Goal: Transaction & Acquisition: Purchase product/service

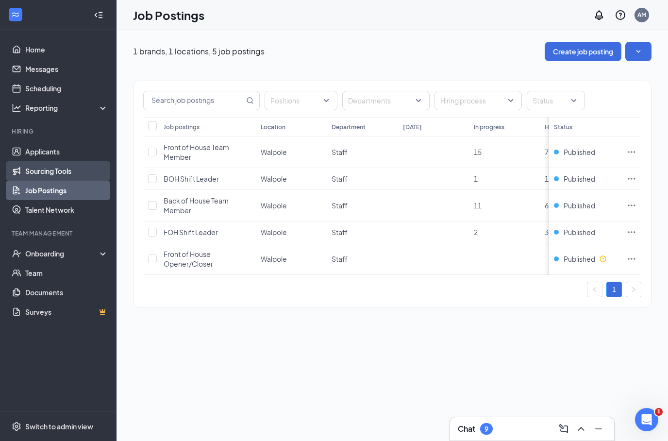
click at [67, 176] on link "Sourcing Tools" at bounding box center [66, 170] width 83 height 19
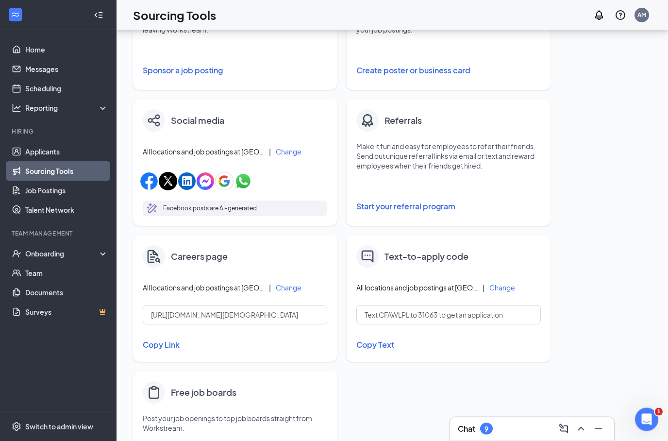
scroll to position [279, 0]
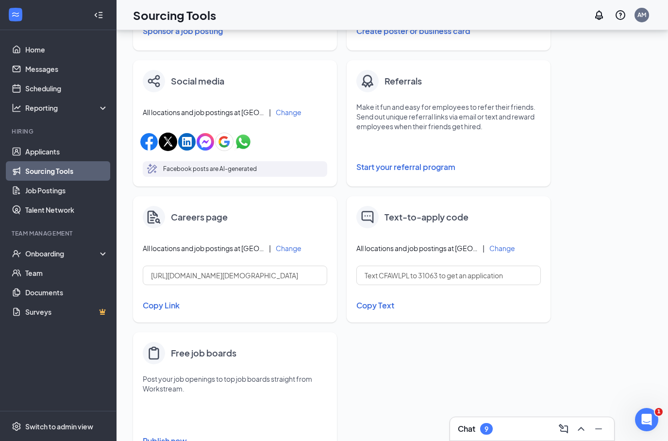
click at [168, 440] on button "Publish now" at bounding box center [235, 441] width 185 height 16
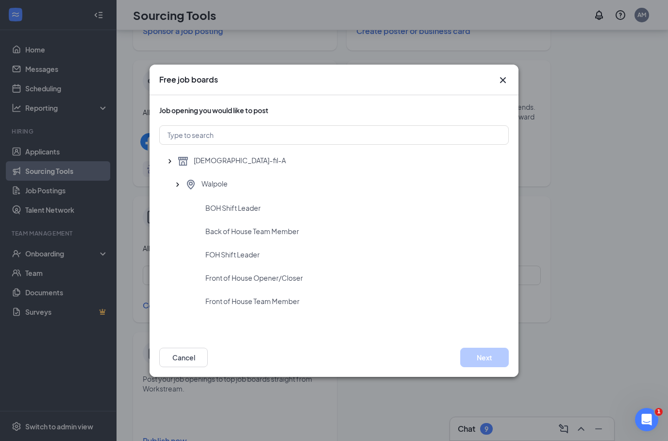
click at [503, 86] on icon "Cross" at bounding box center [503, 80] width 12 height 12
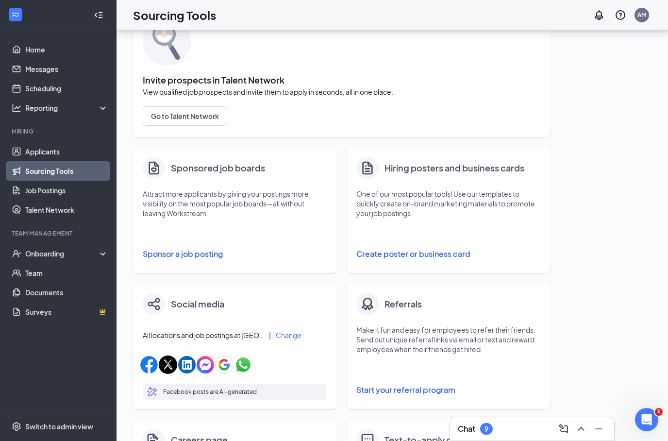
scroll to position [19, 0]
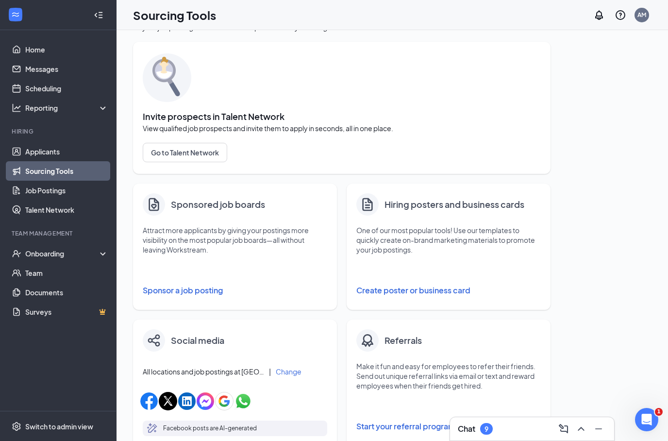
click at [202, 293] on button "Sponsor a job posting" at bounding box center [235, 290] width 185 height 19
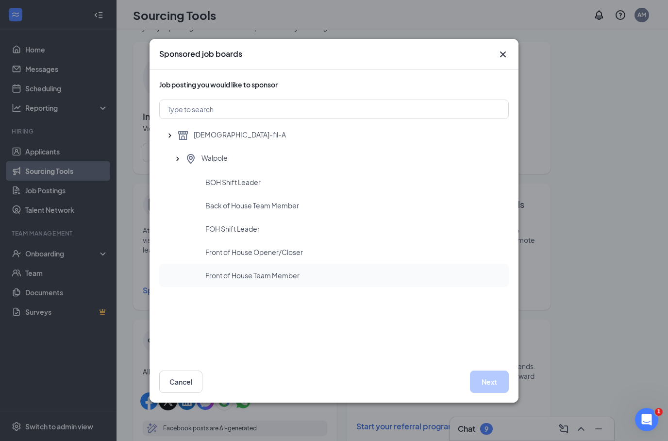
click at [262, 272] on span "Front of House Team Member" at bounding box center [252, 275] width 94 height 10
click at [284, 256] on span "Front of House Opener/Closer" at bounding box center [254, 252] width 98 height 10
click at [489, 383] on button "Next" at bounding box center [489, 381] width 39 height 22
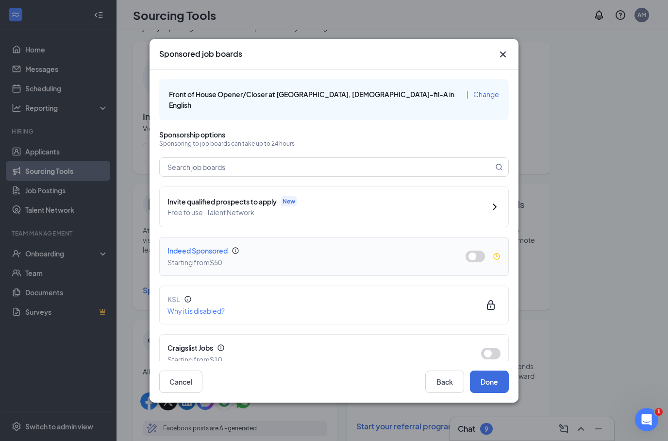
click at [473, 251] on button "button" at bounding box center [475, 257] width 19 height 12
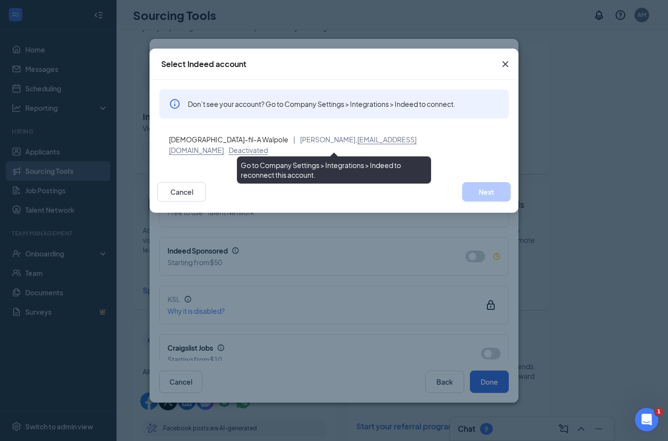
click at [268, 146] on span "Deactivated" at bounding box center [248, 150] width 39 height 9
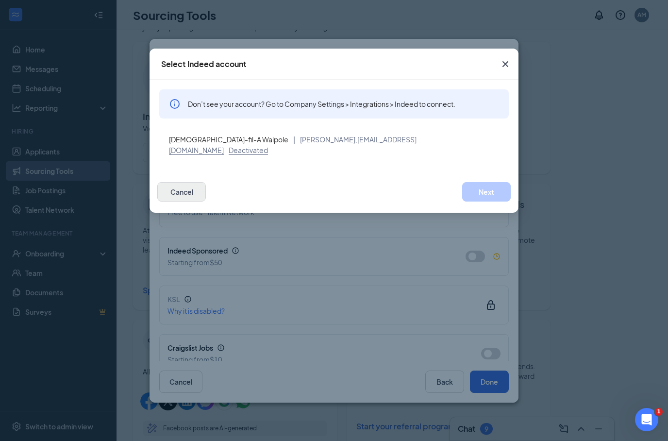
click at [184, 184] on button "Cancel" at bounding box center [181, 191] width 49 height 19
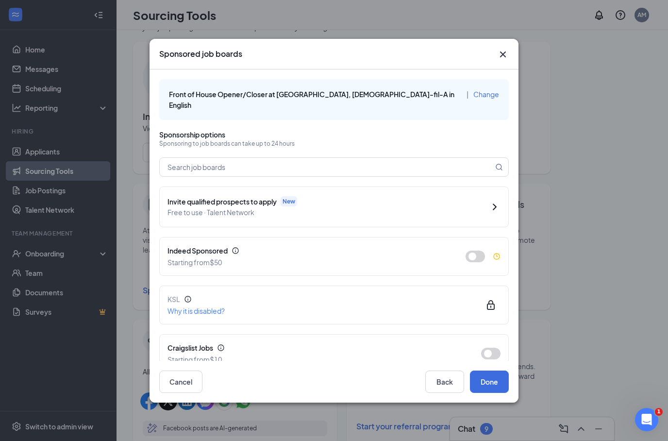
click at [506, 56] on icon "Cross" at bounding box center [503, 55] width 12 height 12
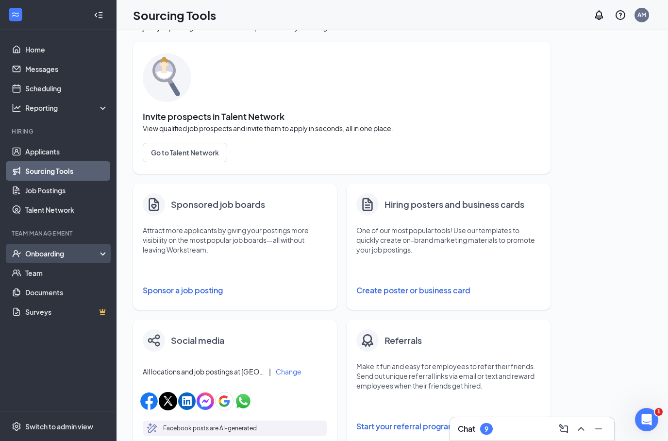
click at [96, 259] on div "Onboarding" at bounding box center [58, 253] width 117 height 19
click at [104, 260] on div "Onboarding" at bounding box center [58, 253] width 117 height 19
click at [49, 277] on link "Team" at bounding box center [66, 272] width 83 height 19
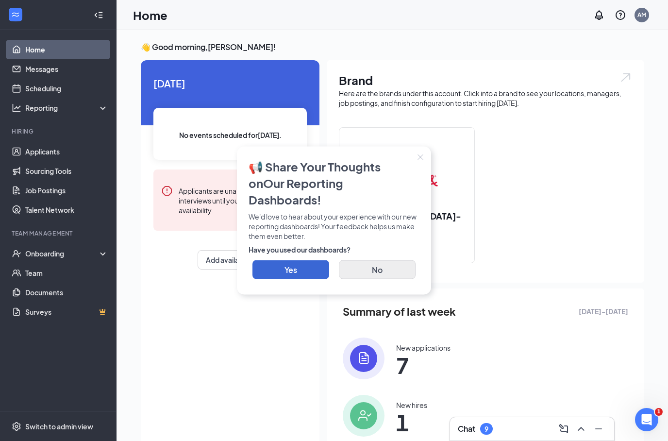
click at [389, 262] on button "No" at bounding box center [377, 269] width 77 height 19
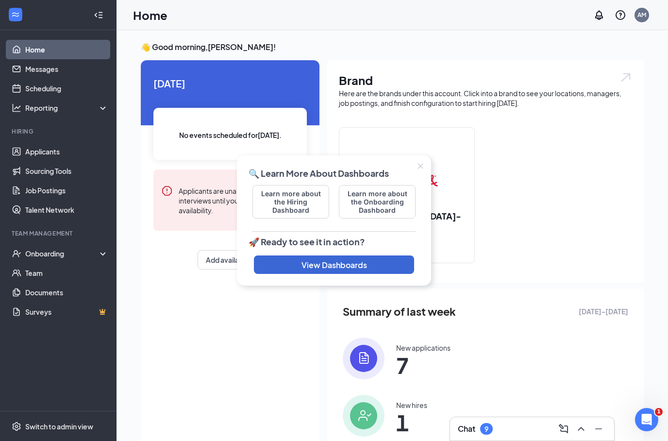
click at [420, 166] on icon "Close" at bounding box center [420, 166] width 5 height 5
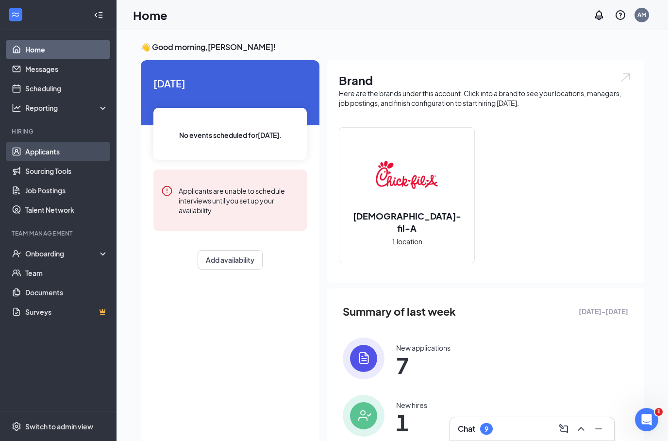
click at [41, 155] on link "Applicants" at bounding box center [66, 151] width 83 height 19
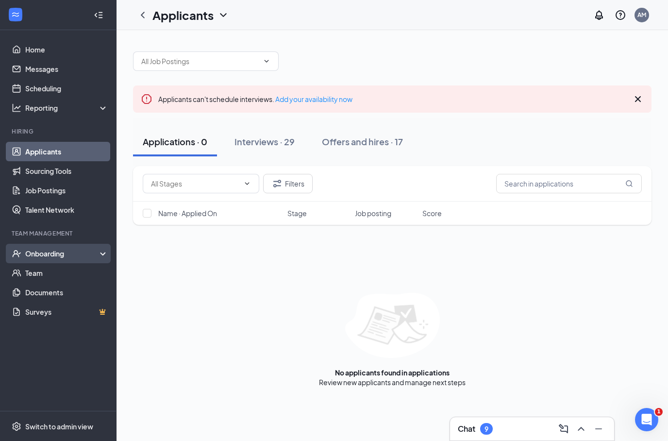
click at [96, 246] on div "Onboarding" at bounding box center [58, 253] width 117 height 19
click at [103, 257] on div "Onboarding" at bounding box center [58, 253] width 117 height 19
click at [44, 274] on link "Team" at bounding box center [66, 272] width 83 height 19
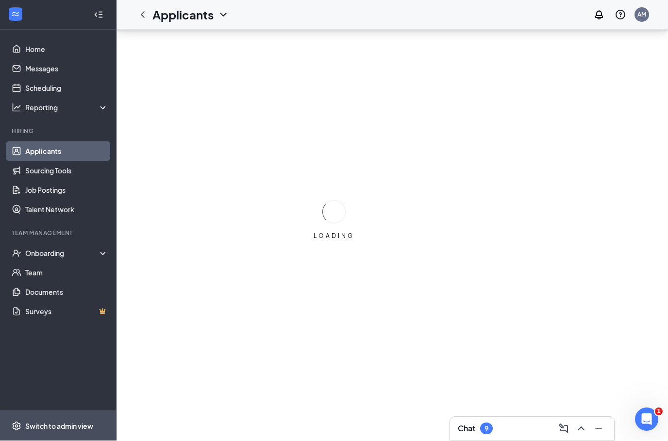
scroll to position [39, 0]
click at [50, 428] on div "Switch to admin view" at bounding box center [59, 426] width 68 height 10
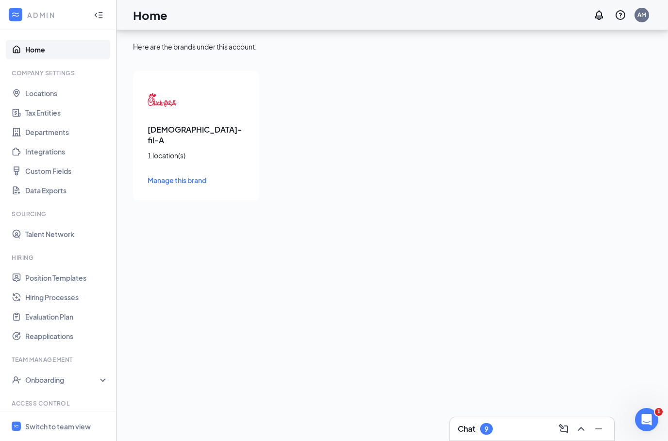
click at [182, 175] on link "Manage this brand" at bounding box center [196, 180] width 97 height 11
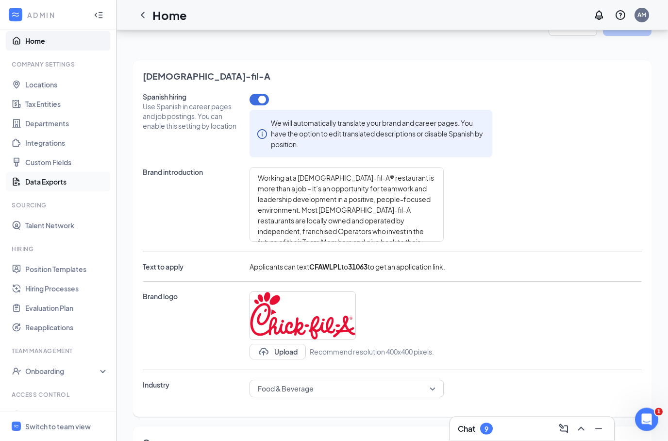
scroll to position [7, 0]
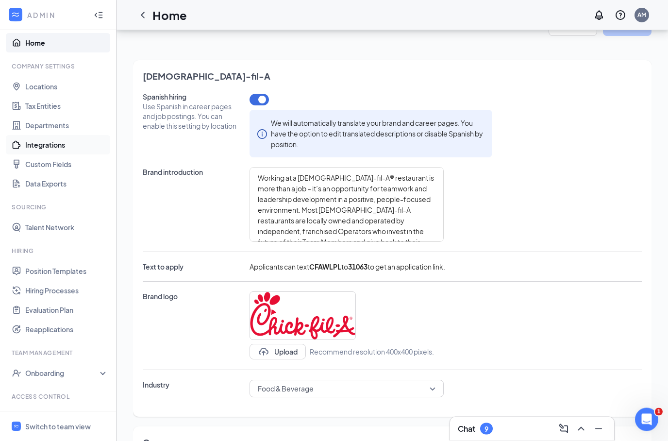
click at [51, 144] on link "Integrations" at bounding box center [66, 144] width 83 height 19
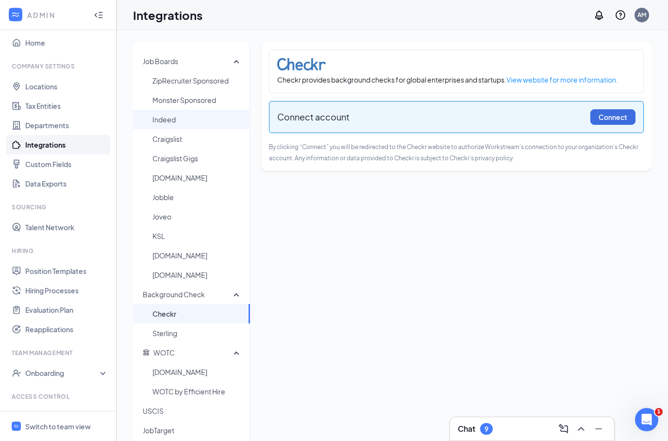
click at [178, 120] on span "Indeed" at bounding box center [197, 119] width 90 height 19
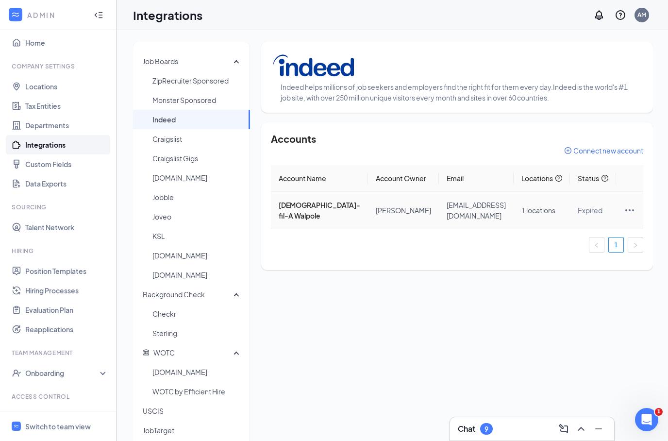
click at [627, 209] on icon "Ellipses" at bounding box center [629, 210] width 9 height 2
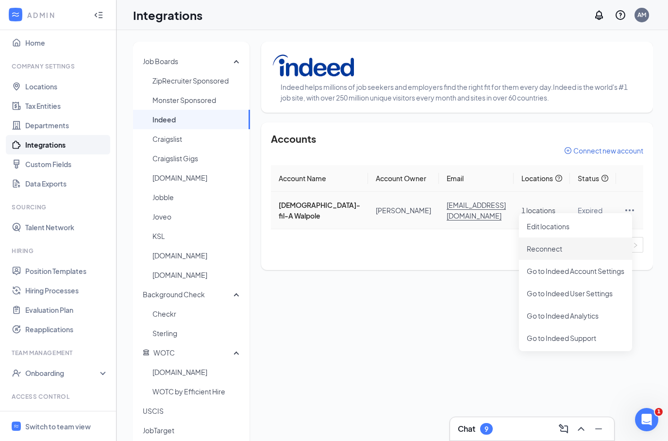
click at [557, 249] on span "Reconnect" at bounding box center [576, 248] width 98 height 11
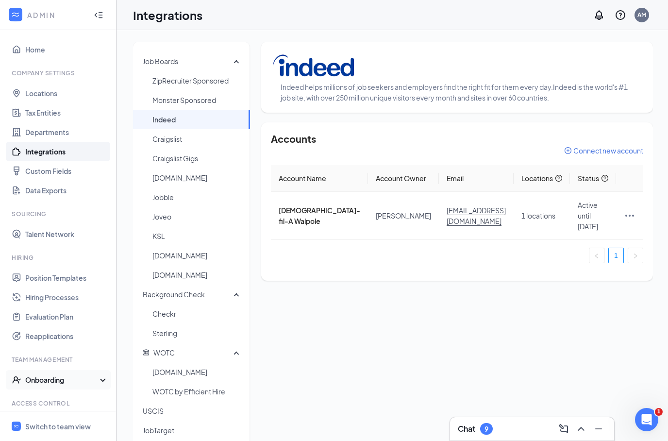
click at [46, 384] on div "Onboarding" at bounding box center [62, 380] width 75 height 10
click at [46, 383] on div "Onboarding" at bounding box center [62, 380] width 75 height 10
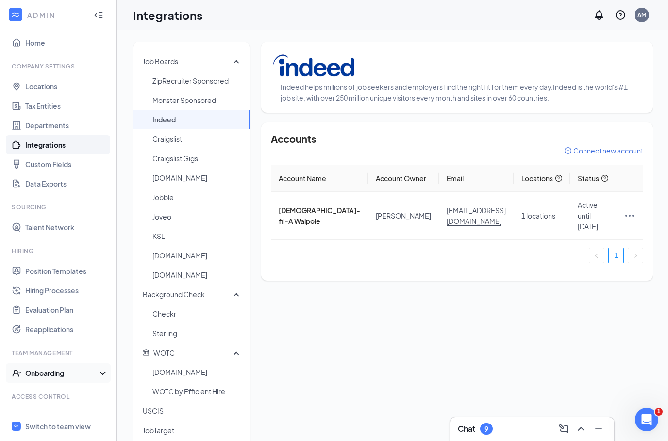
scroll to position [7, 0]
click at [58, 440] on span "Switch to team view" at bounding box center [66, 426] width 83 height 30
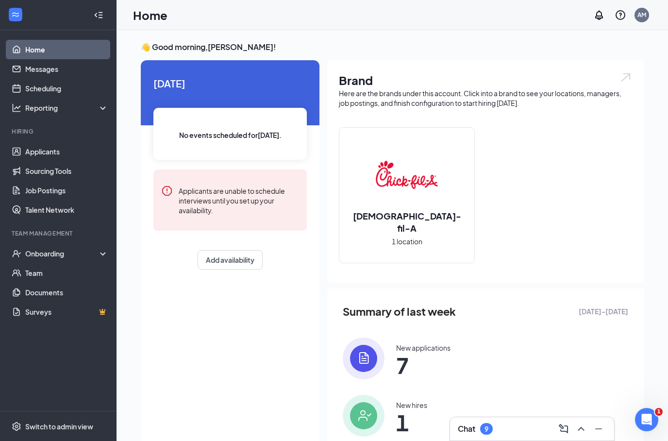
click at [84, 239] on div "Team Management" at bounding box center [59, 234] width 95 height 10
click at [88, 250] on div "Onboarding" at bounding box center [62, 254] width 75 height 10
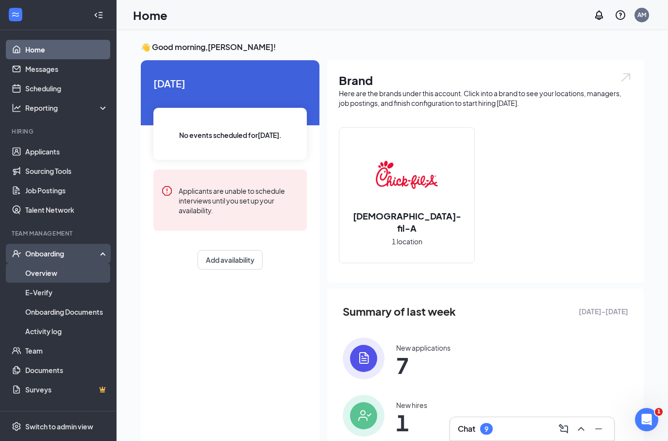
click at [56, 277] on link "Overview" at bounding box center [66, 272] width 83 height 19
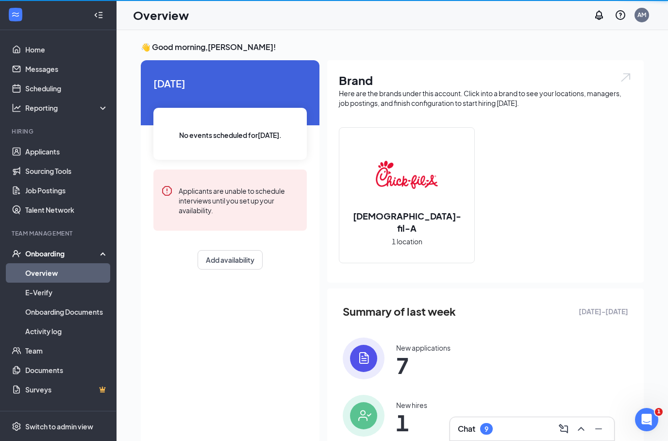
scroll to position [38, 0]
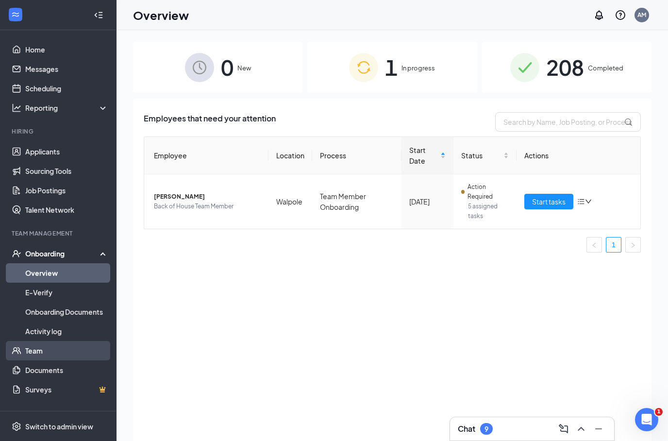
click at [50, 348] on link "Team" at bounding box center [66, 350] width 83 height 19
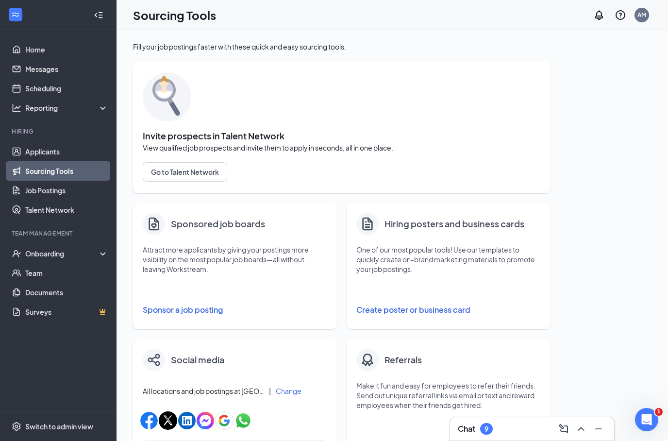
click at [202, 307] on button "Sponsor a job posting" at bounding box center [235, 309] width 185 height 19
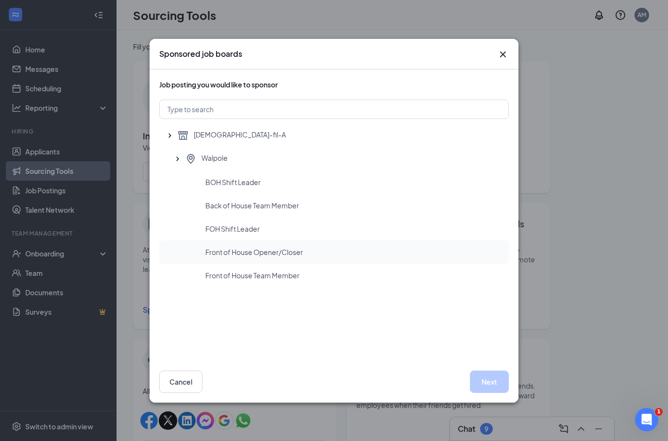
click at [254, 257] on div "Front of House Opener/Closer" at bounding box center [334, 251] width 350 height 23
click at [484, 382] on button "Next" at bounding box center [489, 381] width 39 height 22
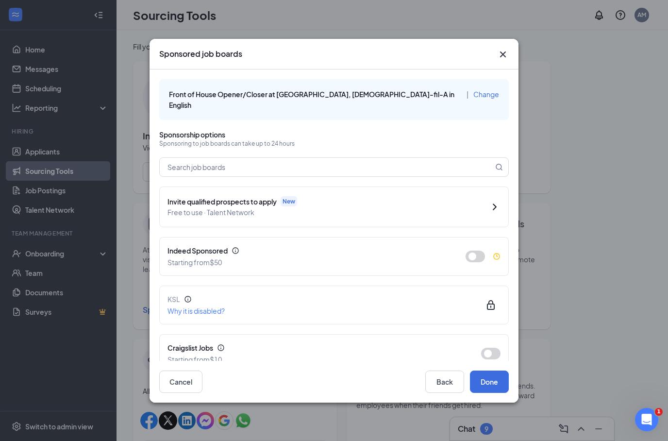
click at [364, 207] on span "Free to use · Talent Network" at bounding box center [325, 212] width 314 height 11
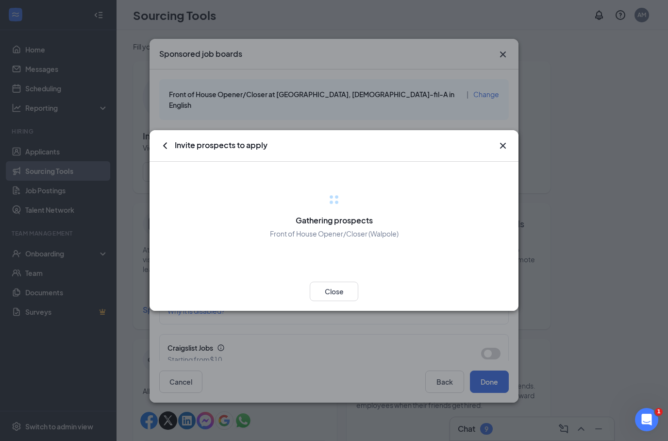
click at [502, 147] on icon "Cross" at bounding box center [503, 146] width 6 height 6
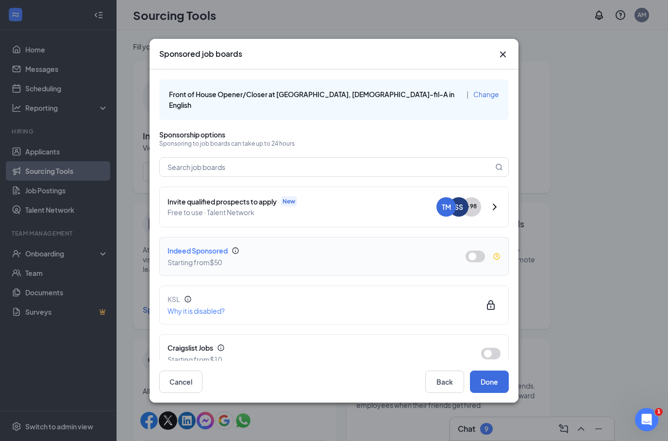
click at [477, 251] on button "button" at bounding box center [475, 257] width 19 height 12
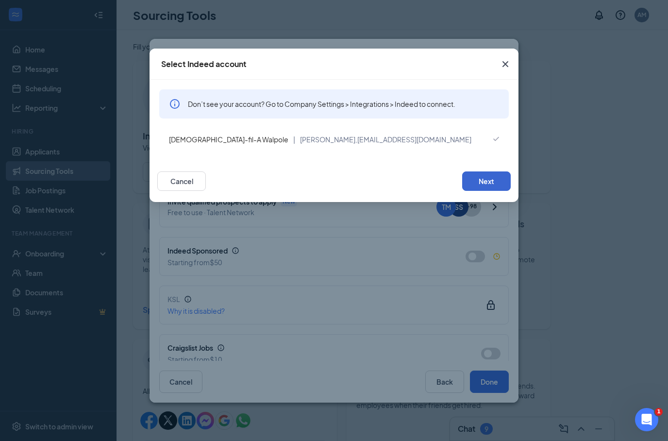
click at [496, 183] on button "Next" at bounding box center [486, 180] width 49 height 19
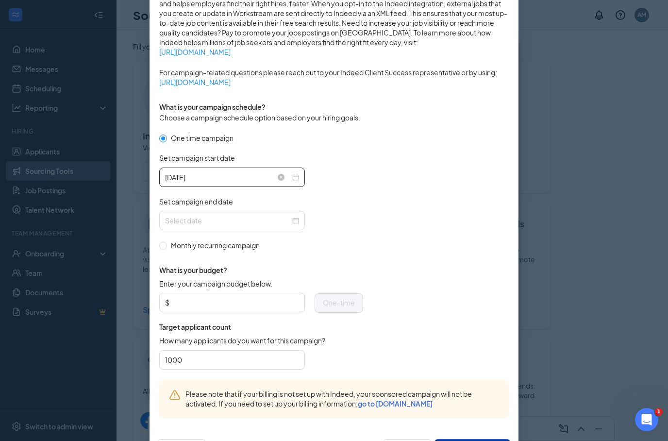
scroll to position [209, 0]
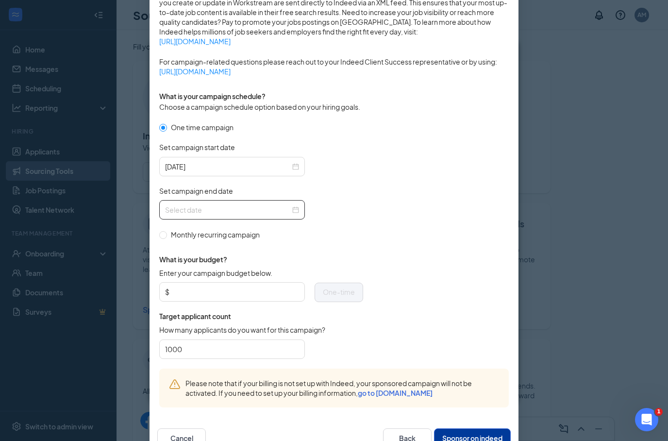
click at [300, 208] on div at bounding box center [232, 209] width 146 height 19
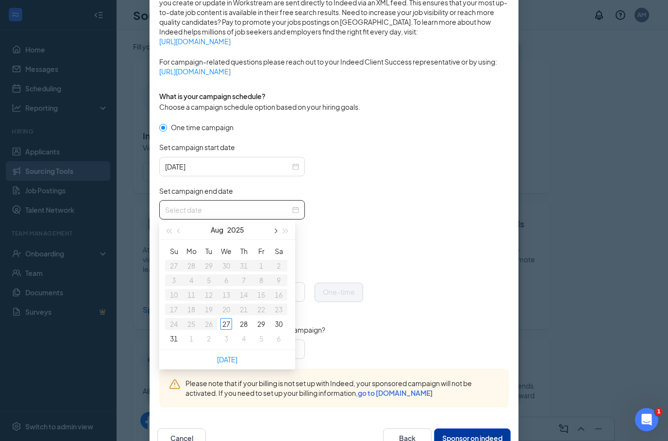
click at [276, 232] on button "button" at bounding box center [274, 229] width 11 height 19
type input "[DATE]"
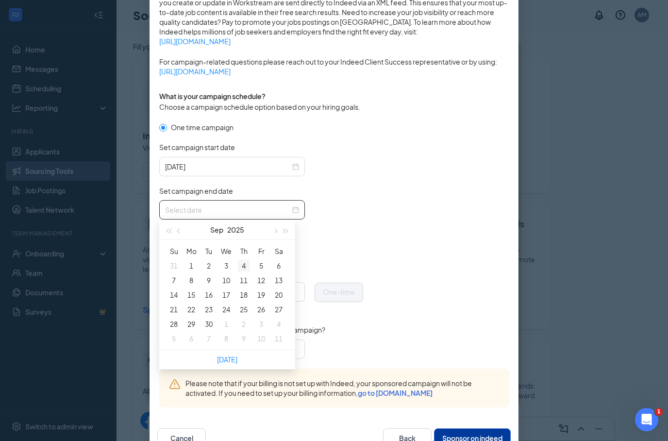
type input "[DATE]"
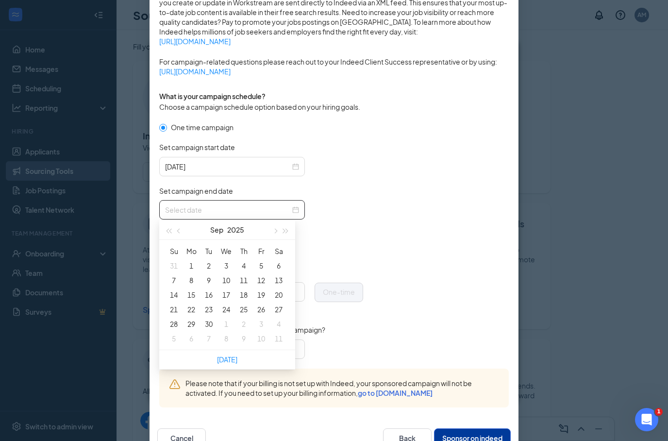
type input "[DATE]"
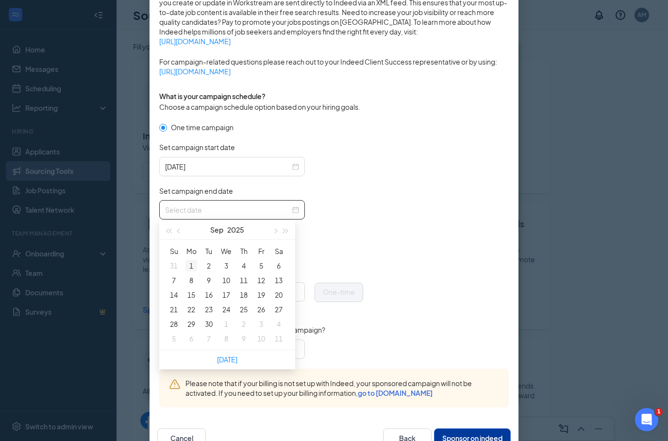
type input "[DATE]"
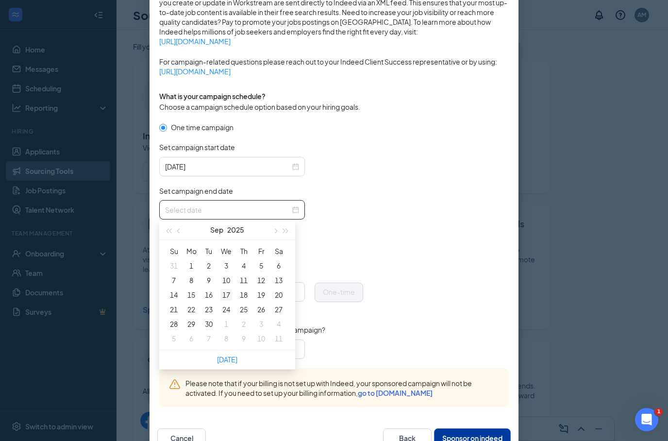
type input "[DATE]"
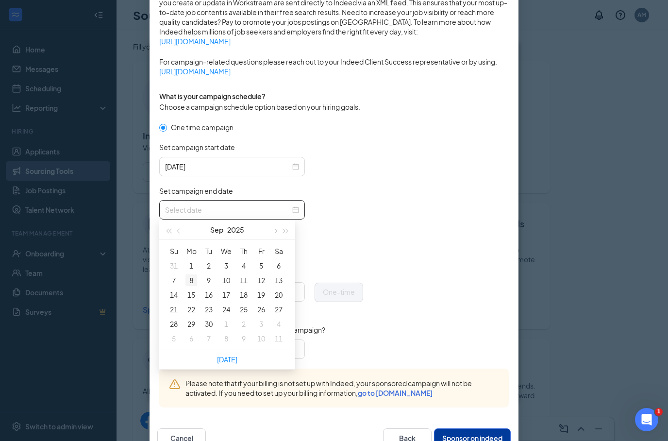
type input "[DATE]"
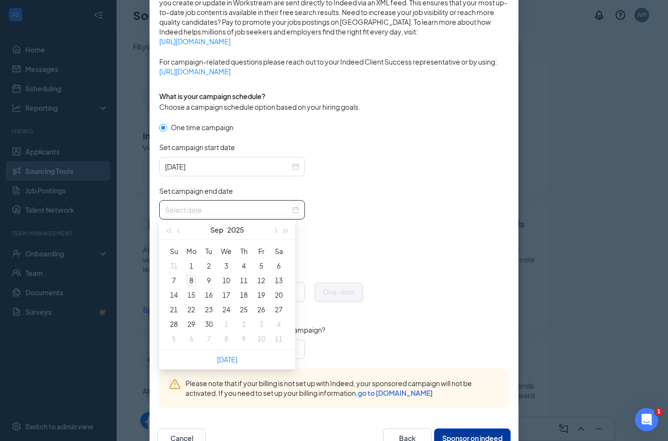
type input "[DATE]"
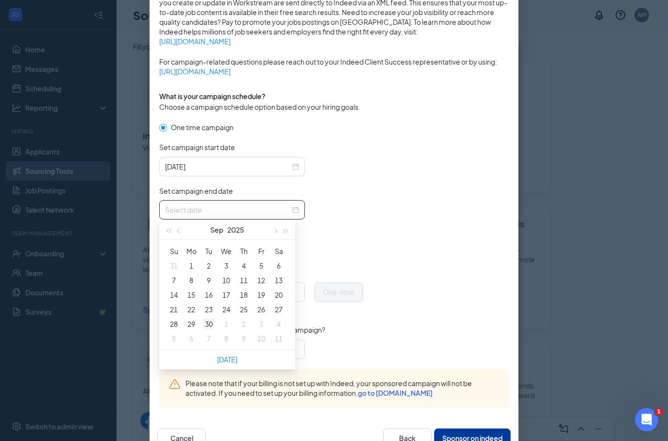
type input "[DATE]"
click at [210, 326] on div "30" at bounding box center [209, 324] width 12 height 12
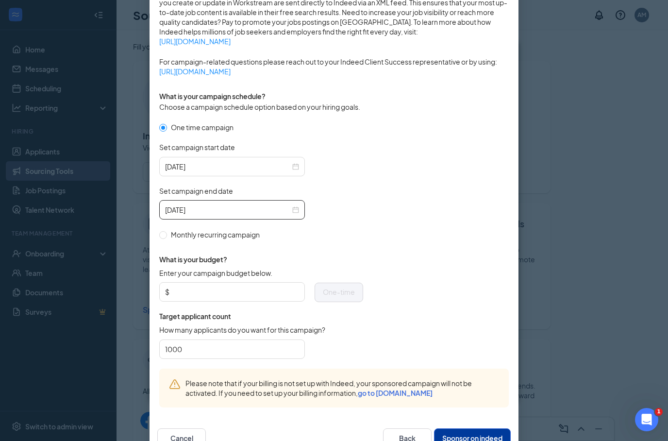
click at [361, 240] on div "What is your budget? Enter your campaign budget below. $ One-time Target applic…" at bounding box center [261, 304] width 204 height 129
click at [210, 292] on input "Enter your campaign budget below." at bounding box center [235, 292] width 128 height 15
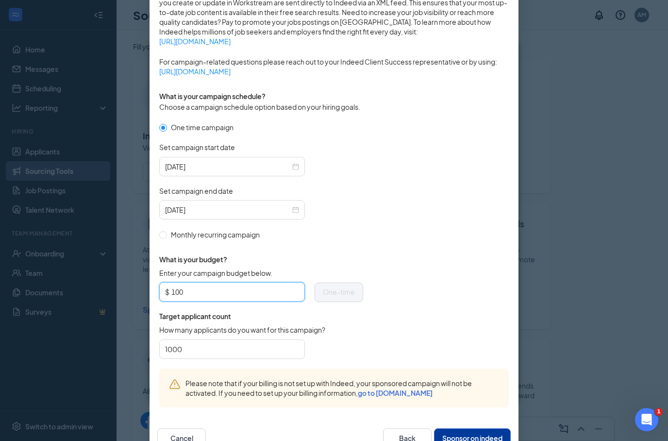
type input "100"
click at [488, 232] on form "One time campaign Set campaign start date [DATE] Set campaign end date [DATE] M…" at bounding box center [334, 245] width 350 height 247
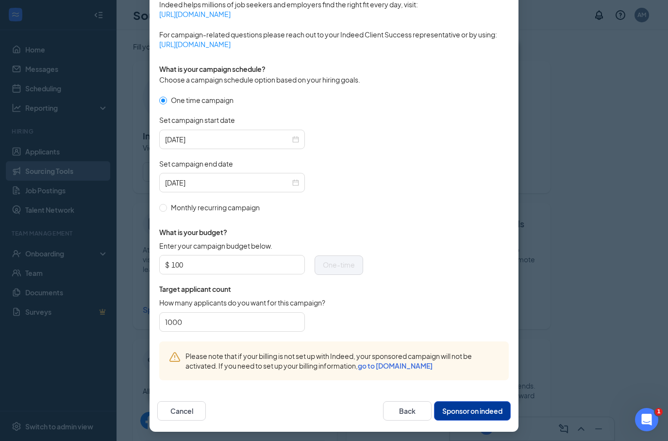
scroll to position [236, 0]
click at [457, 408] on button "Sponsor on indeed" at bounding box center [472, 411] width 77 height 19
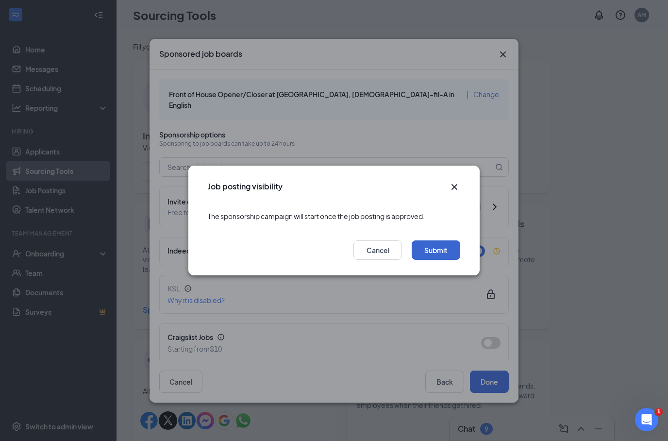
click at [451, 256] on button "Submit" at bounding box center [436, 249] width 49 height 19
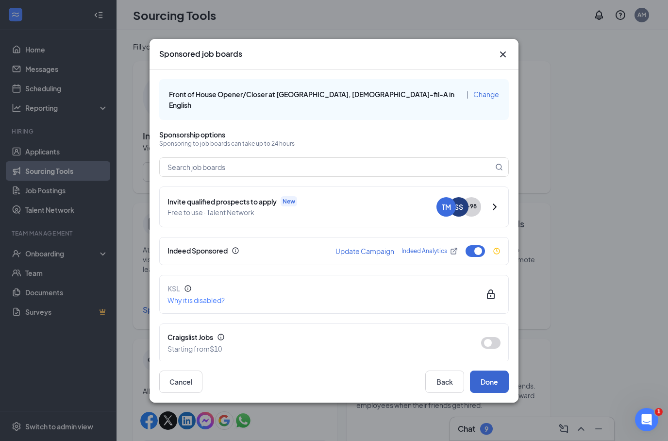
click at [494, 384] on button "Done" at bounding box center [489, 381] width 39 height 22
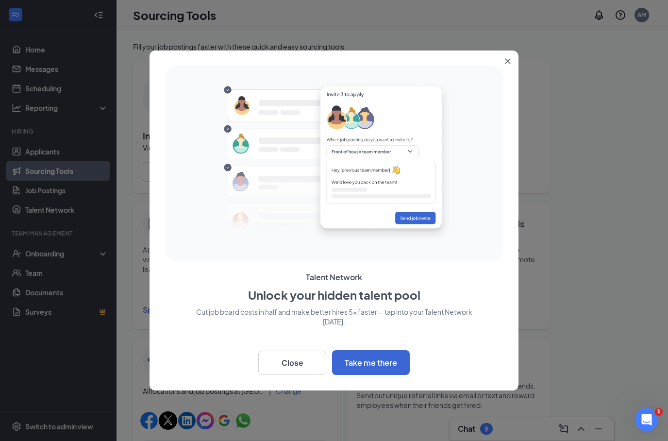
click at [311, 358] on button "Close" at bounding box center [292, 363] width 68 height 24
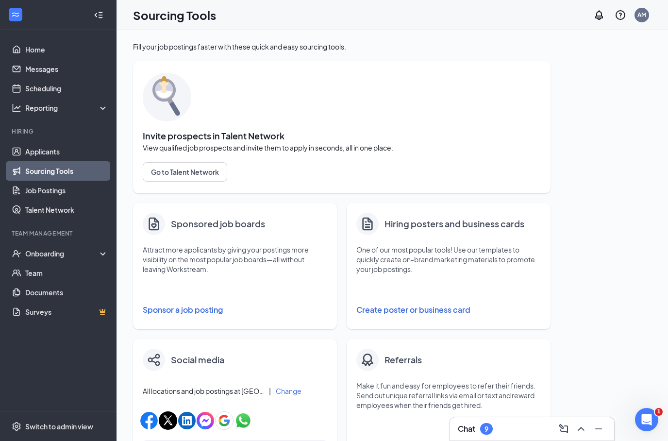
click at [191, 308] on button "Sponsor a job posting" at bounding box center [235, 309] width 185 height 19
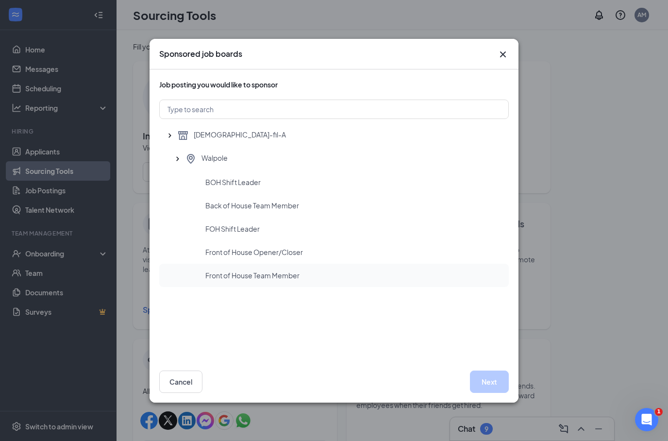
click at [248, 280] on div "Front of House Team Member" at bounding box center [334, 275] width 350 height 23
click at [489, 388] on button "Next" at bounding box center [489, 381] width 39 height 22
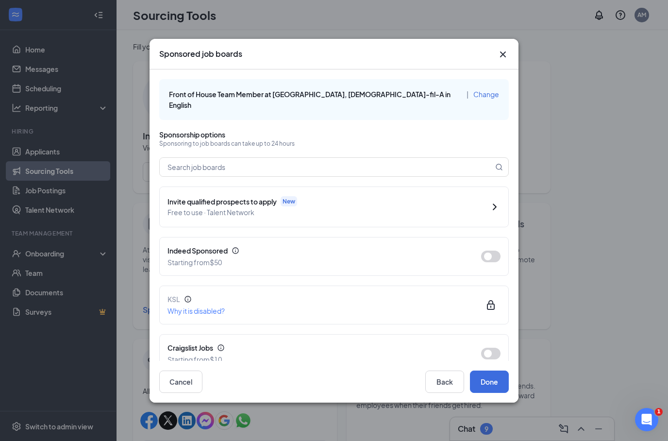
click at [381, 207] on span "Free to use · Talent Network" at bounding box center [325, 212] width 314 height 11
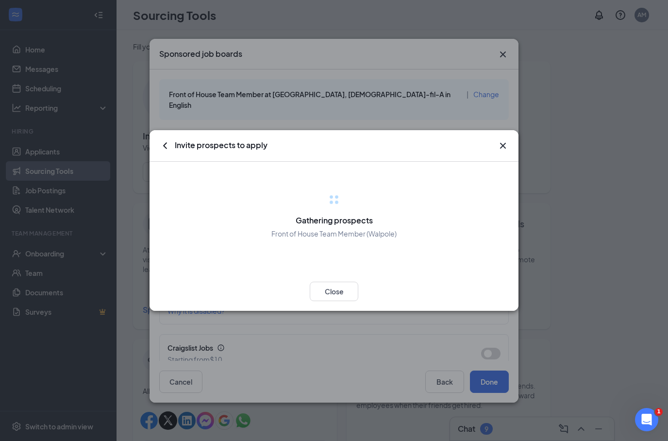
click at [503, 145] on div "Invite prospects to apply Gathering prospects Front of House Team Member (Walpo…" at bounding box center [334, 220] width 369 height 181
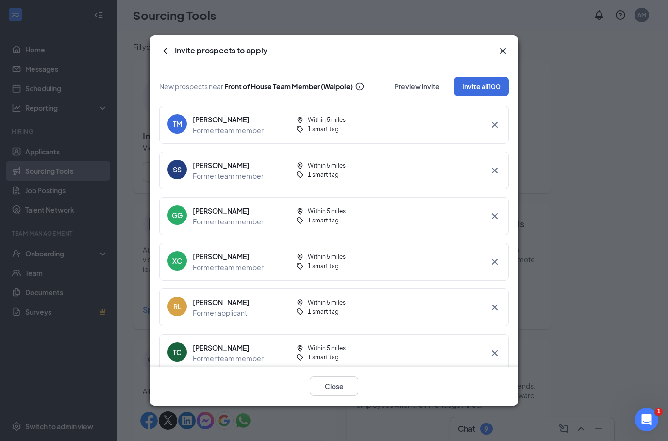
click at [505, 45] on icon "Cross" at bounding box center [503, 51] width 12 height 12
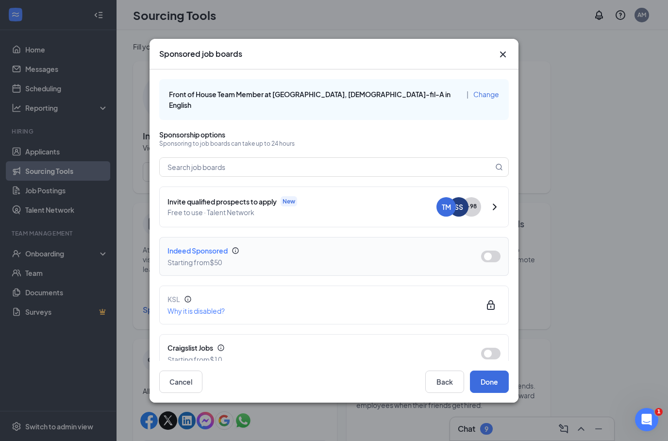
click at [488, 251] on button "button" at bounding box center [490, 257] width 19 height 12
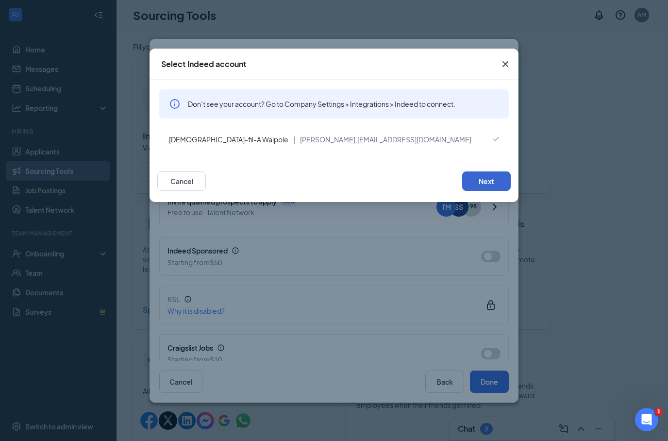
click at [473, 178] on button "Next" at bounding box center [486, 180] width 49 height 19
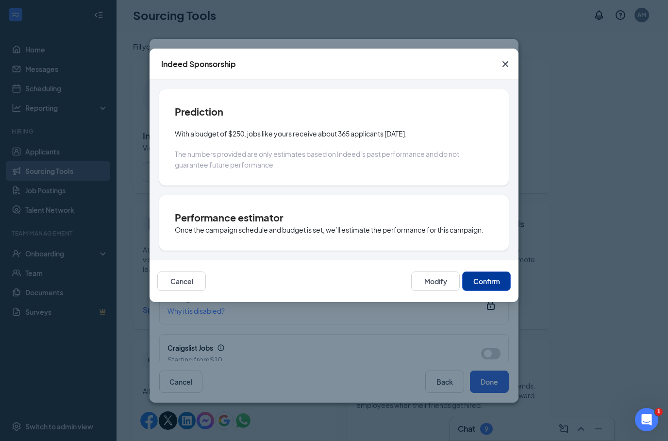
click at [484, 284] on button "Confirm" at bounding box center [486, 280] width 49 height 19
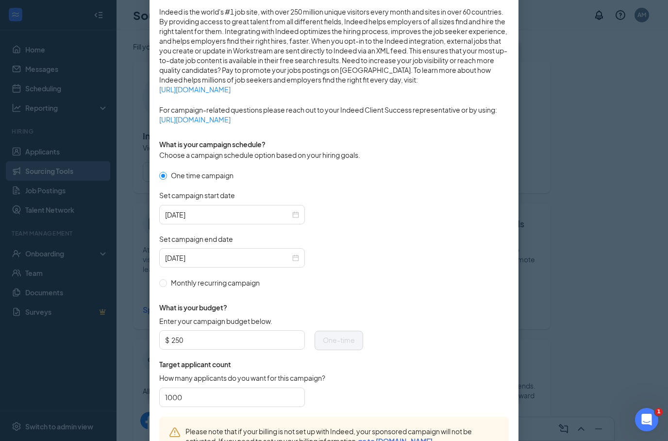
scroll to position [162, 0]
click at [234, 338] on input "250" at bounding box center [235, 339] width 128 height 15
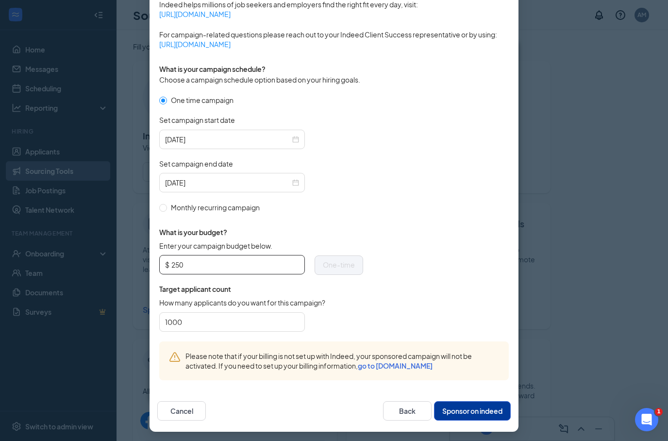
scroll to position [236, 0]
click at [364, 306] on form "One time campaign Set campaign start date [DATE] Set campaign end date [DATE] M…" at bounding box center [334, 218] width 350 height 247
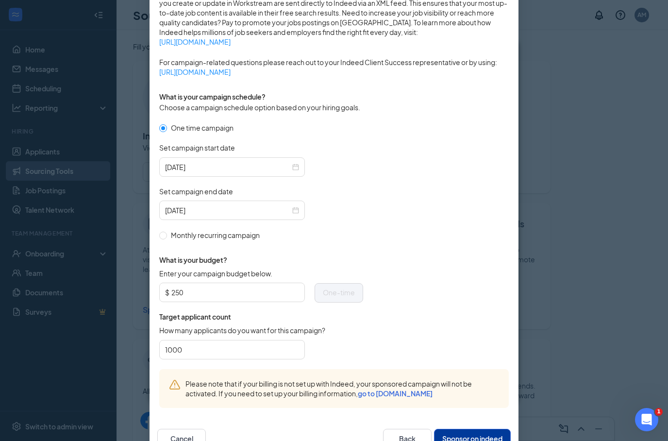
scroll to position [197, 0]
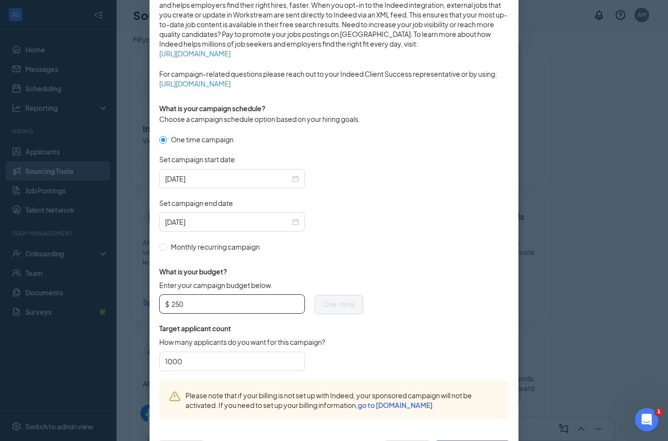
click at [244, 302] on input "250" at bounding box center [235, 304] width 128 height 15
type input "2"
click at [456, 337] on form "One time campaign Set campaign start date [DATE] Set campaign end date [DATE] M…" at bounding box center [334, 257] width 350 height 247
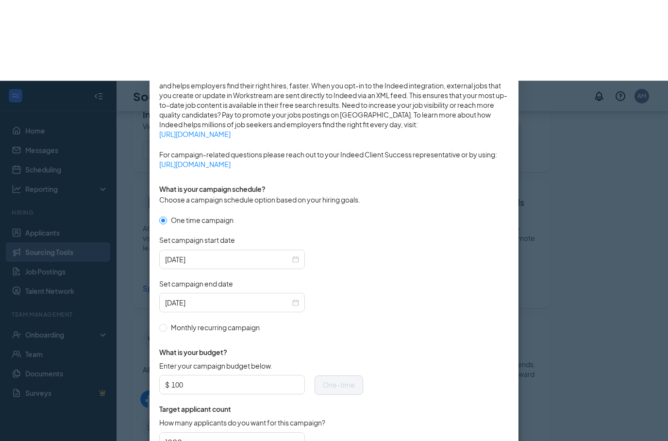
scroll to position [115, 0]
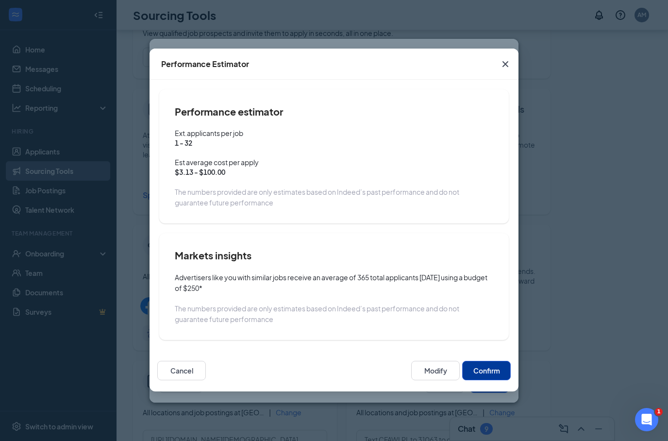
scroll to position [0, 0]
click at [432, 370] on button "Modify" at bounding box center [435, 370] width 49 height 19
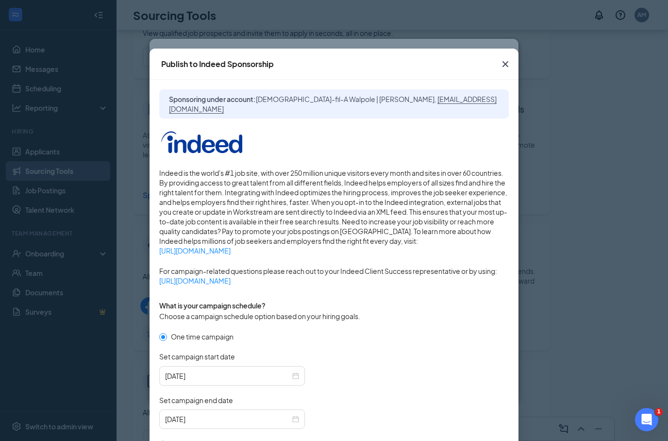
type input "1"
type input "2"
type input "100"
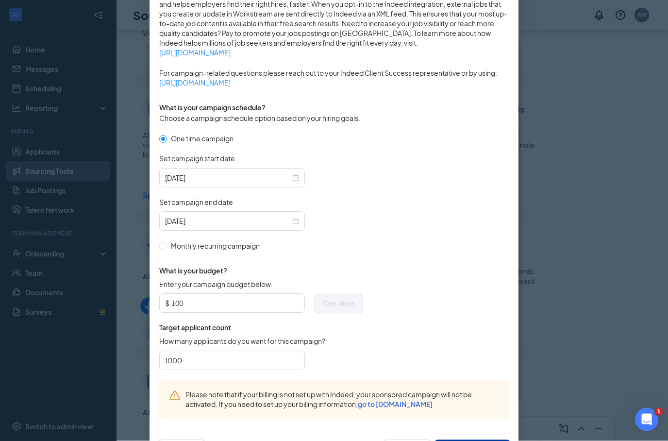
scroll to position [197, 0]
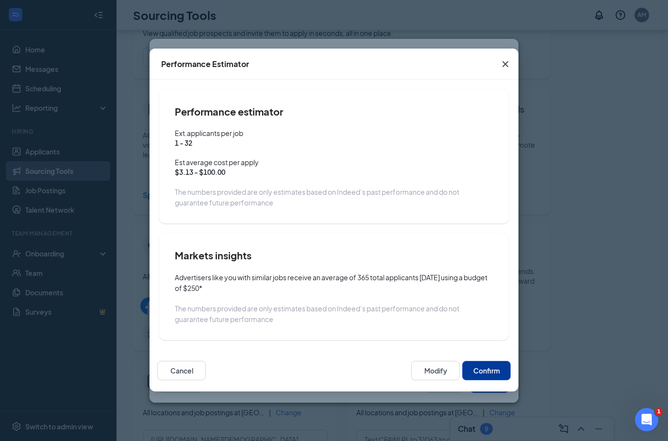
scroll to position [0, 0]
click at [487, 374] on button "Confirm" at bounding box center [486, 370] width 49 height 19
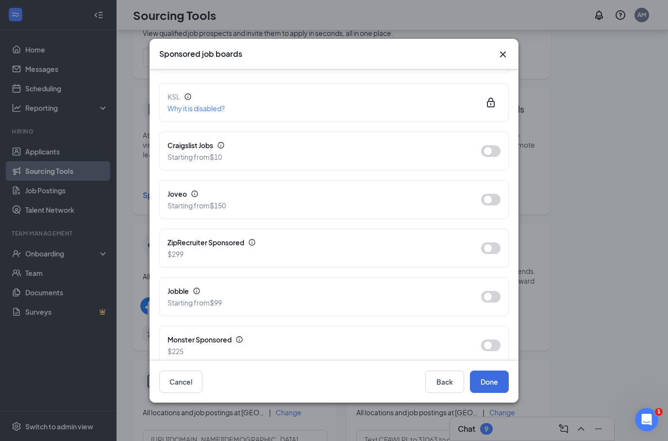
scroll to position [153, 0]
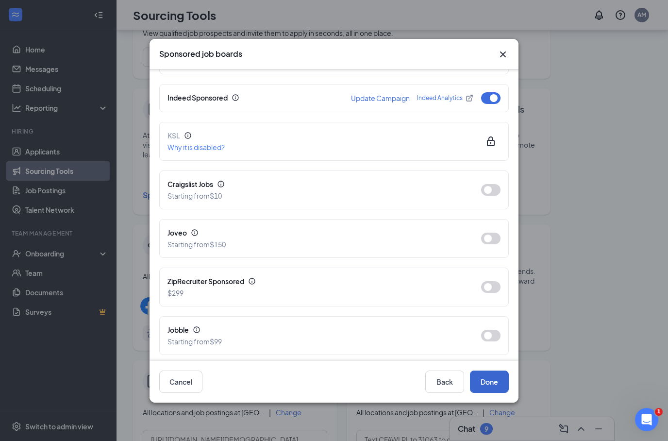
click at [493, 393] on button "Done" at bounding box center [489, 381] width 39 height 22
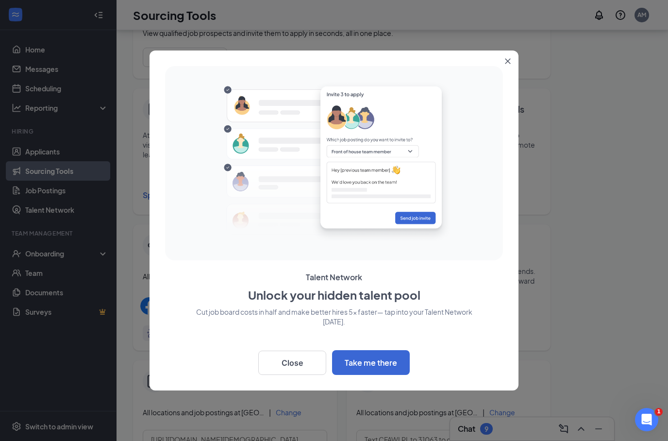
click at [312, 375] on button "Close" at bounding box center [292, 363] width 68 height 24
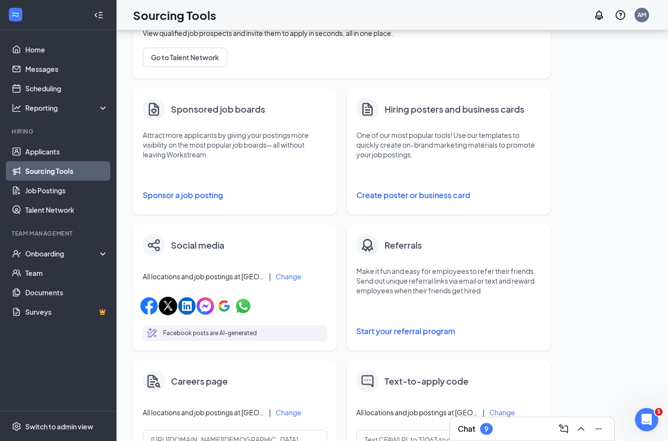
click at [204, 191] on button "Sponsor a job posting" at bounding box center [235, 194] width 185 height 19
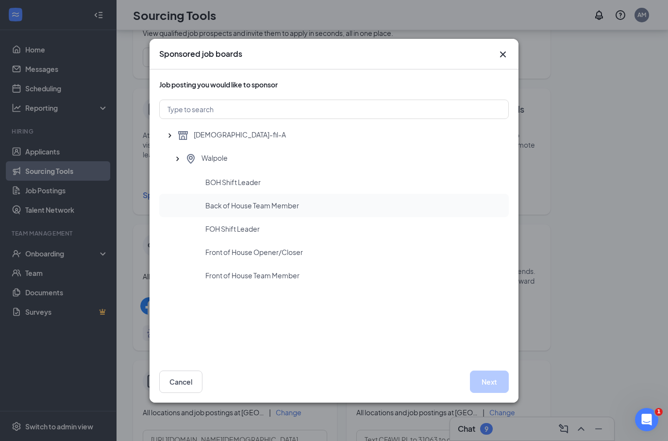
click at [261, 210] on span "Back of House Team Member" at bounding box center [252, 206] width 94 height 10
click at [487, 393] on button "Next" at bounding box center [489, 381] width 39 height 22
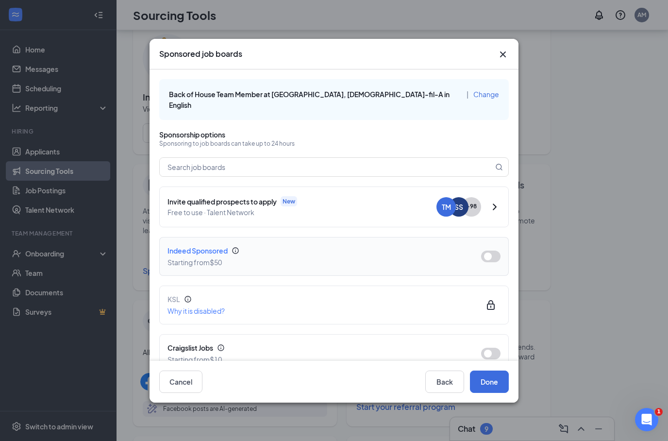
click at [490, 251] on button "button" at bounding box center [490, 257] width 19 height 12
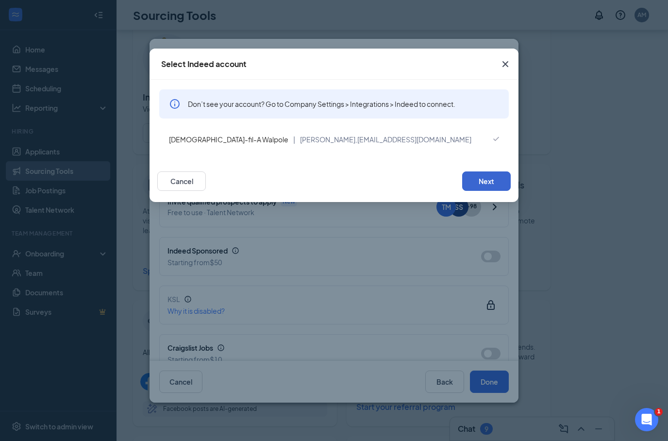
click at [482, 188] on button "Next" at bounding box center [486, 180] width 49 height 19
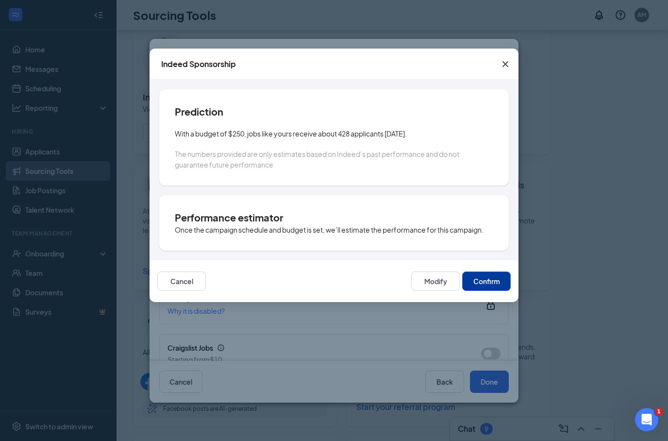
click at [491, 283] on button "Confirm" at bounding box center [486, 280] width 49 height 19
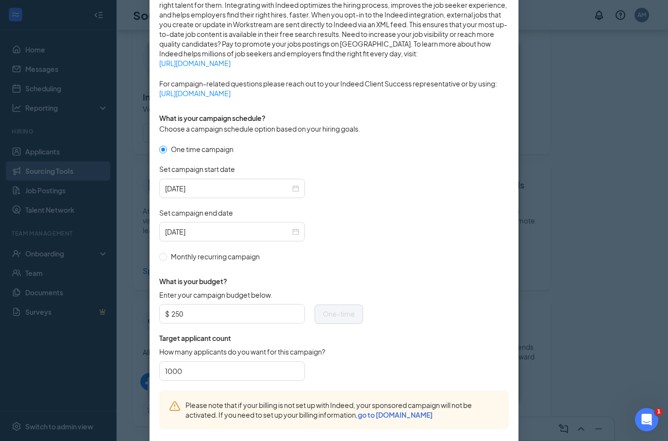
scroll to position [201, 0]
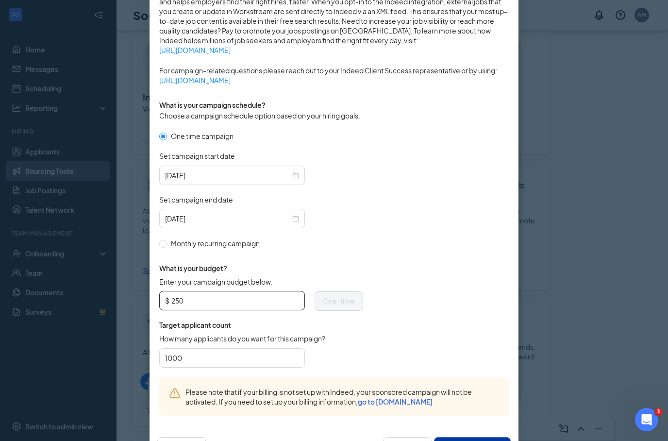
click at [184, 299] on input "250" at bounding box center [235, 300] width 128 height 15
type input "2"
type input "50"
click at [418, 316] on form "One time campaign Set campaign start date [DATE] Set campaign end date [DATE] M…" at bounding box center [334, 254] width 350 height 247
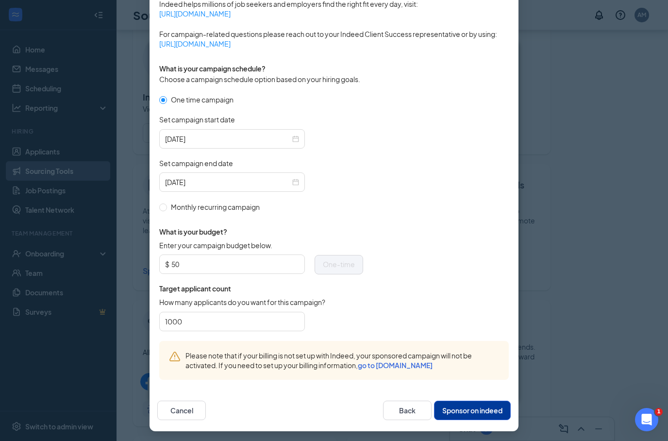
scroll to position [236, 0]
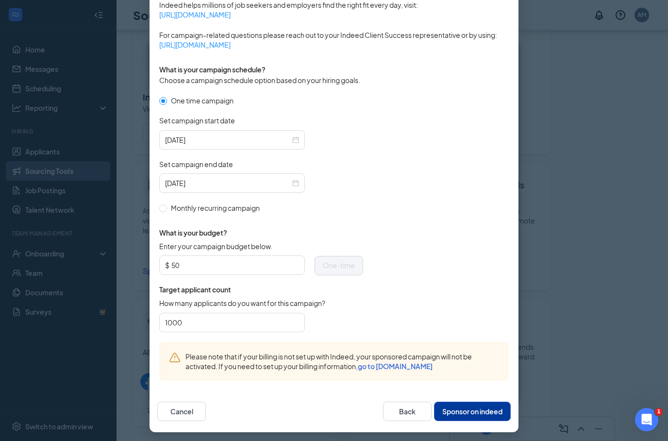
click at [488, 409] on button "Sponsor on indeed" at bounding box center [472, 411] width 77 height 19
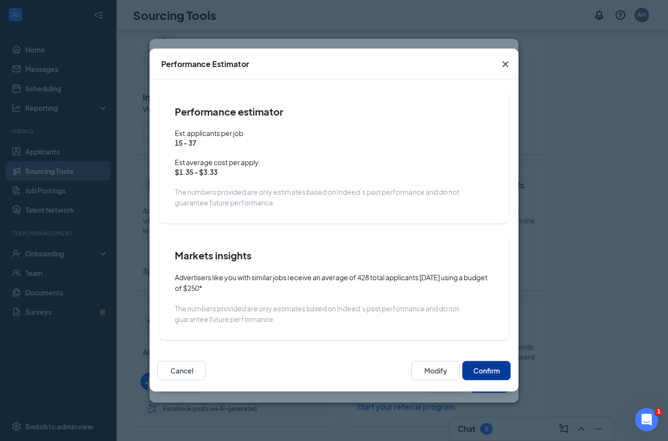
scroll to position [0, 0]
click at [499, 369] on button "Confirm" at bounding box center [486, 370] width 49 height 19
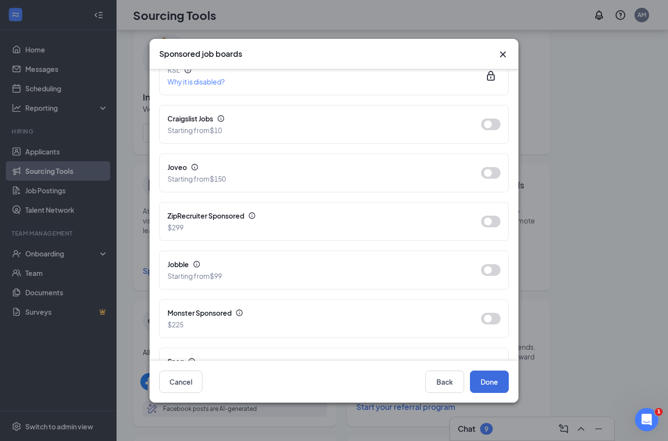
scroll to position [261, 0]
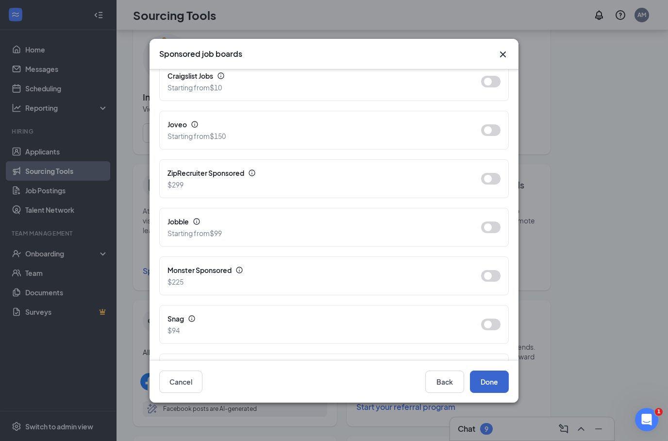
click at [492, 386] on button "Done" at bounding box center [489, 381] width 39 height 22
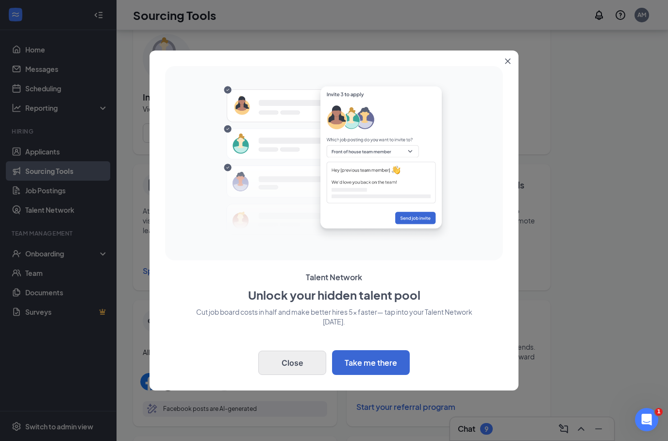
click at [319, 361] on button "Close" at bounding box center [292, 363] width 68 height 24
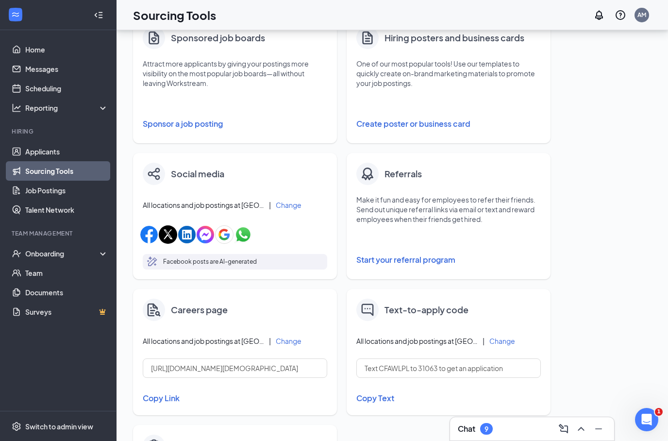
scroll to position [279, 0]
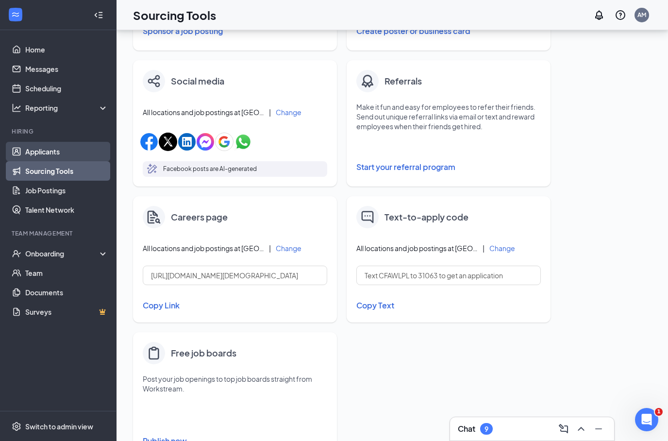
click at [61, 150] on link "Applicants" at bounding box center [66, 151] width 83 height 19
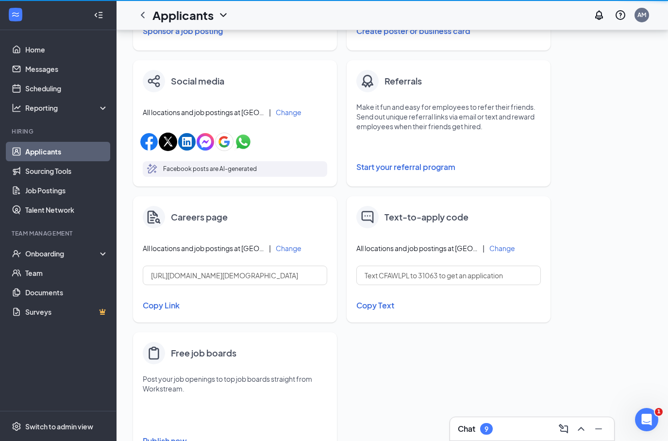
scroll to position [39, 0]
